Goal: Task Accomplishment & Management: Manage account settings

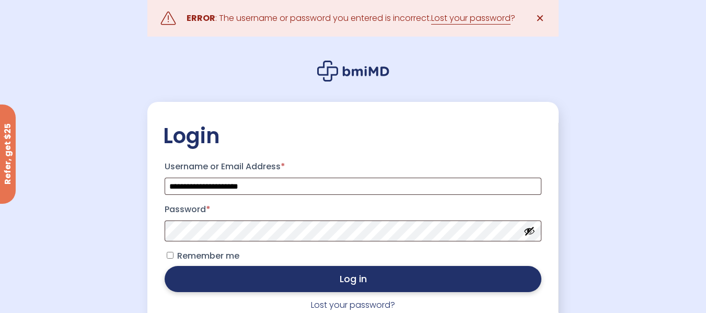
click at [361, 281] on button "Log in" at bounding box center [353, 279] width 376 height 26
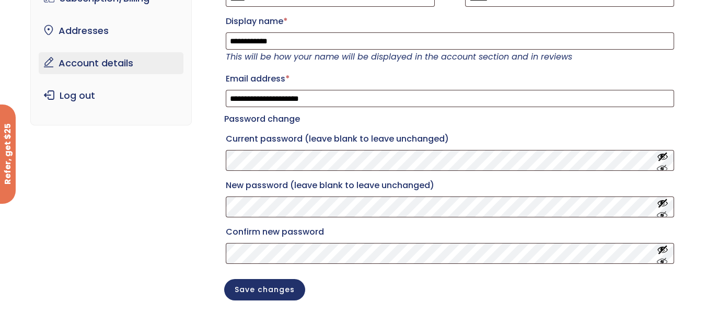
scroll to position [31, 0]
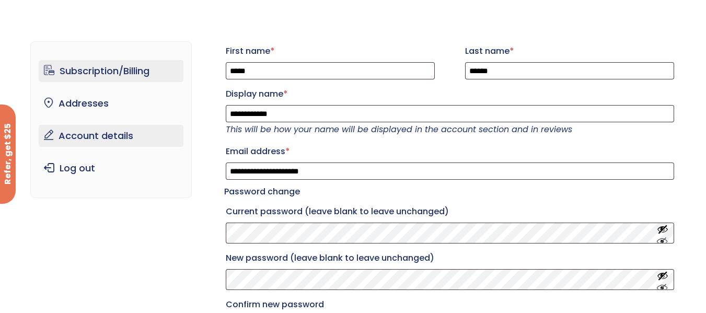
click at [118, 72] on link "Subscription/Billing" at bounding box center [111, 71] width 145 height 22
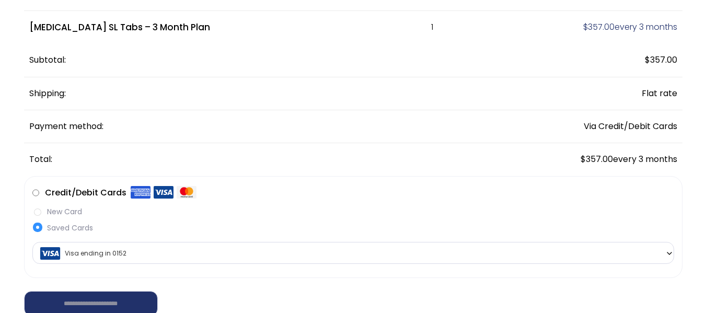
scroll to position [157, 0]
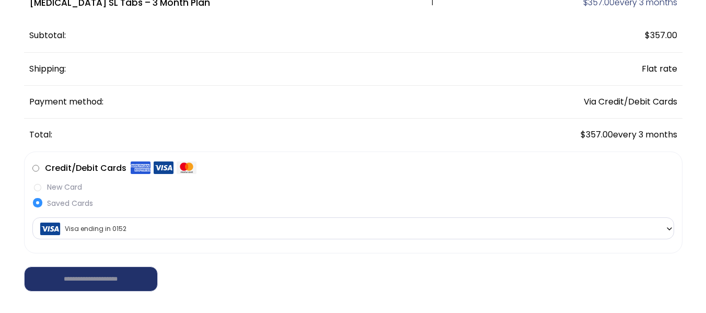
click at [154, 228] on span "Visa ending in 0152" at bounding box center [353, 229] width 635 height 22
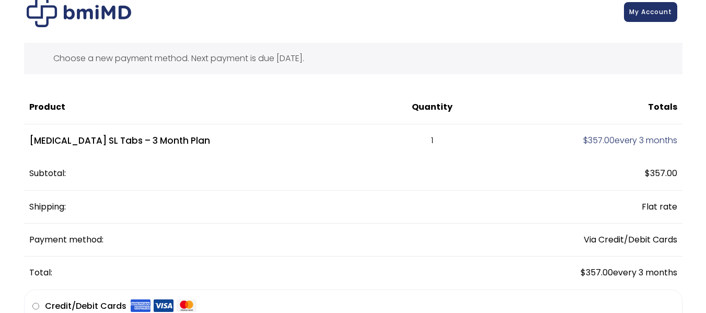
scroll to position [0, 0]
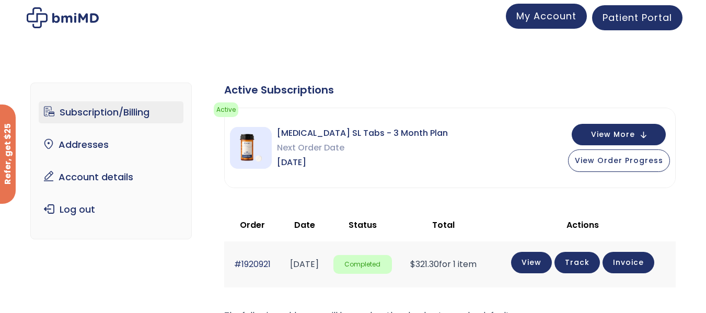
click at [527, 21] on span "My Account" at bounding box center [546, 15] width 60 height 13
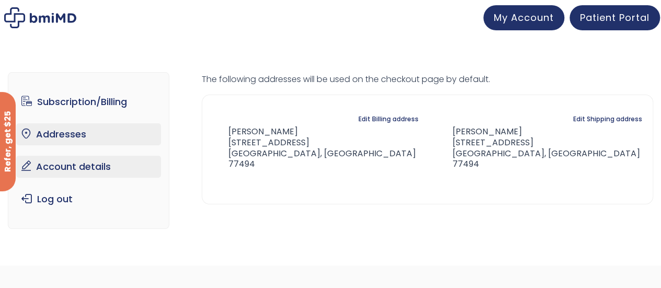
click at [91, 169] on link "Account details" at bounding box center [88, 167] width 145 height 22
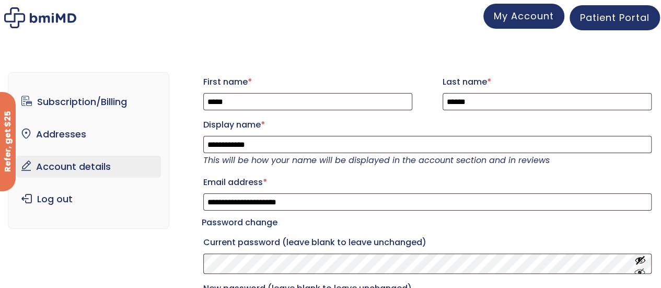
click at [522, 15] on span "My Account" at bounding box center [524, 15] width 60 height 13
